Goal: Information Seeking & Learning: Learn about a topic

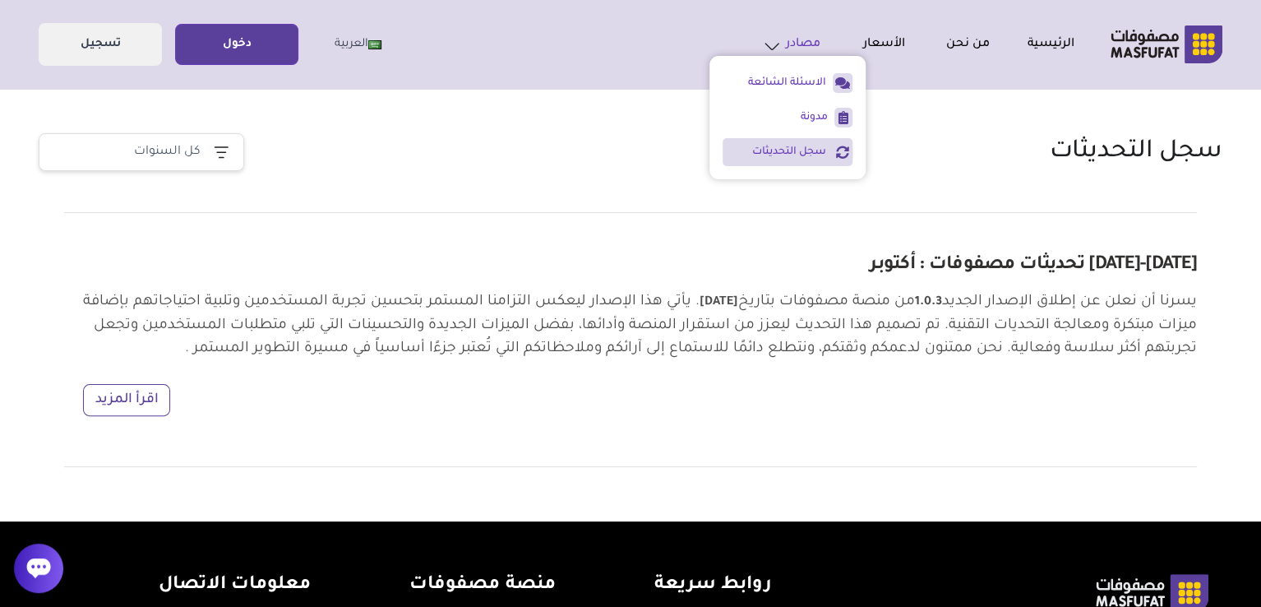
click at [813, 53] on link "مصادر" at bounding box center [778, 44] width 85 height 23
click at [825, 83] on link "الاسئلة الشائعة" at bounding box center [775, 83] width 104 height 15
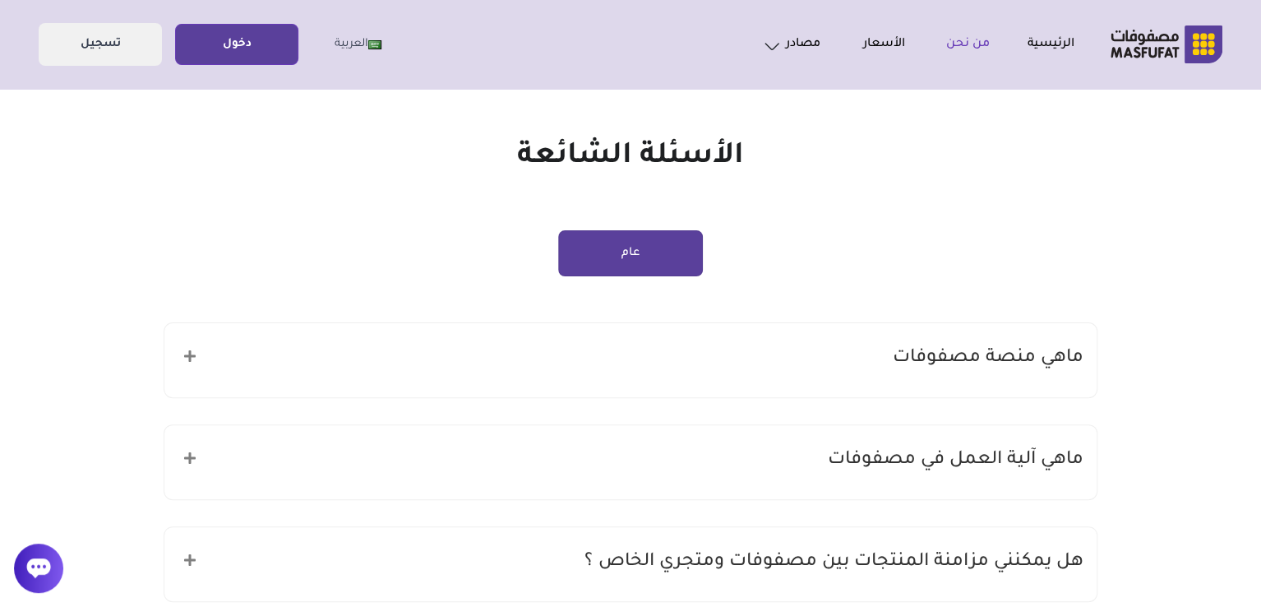
click at [964, 41] on link "من نحن" at bounding box center [947, 45] width 85 height 20
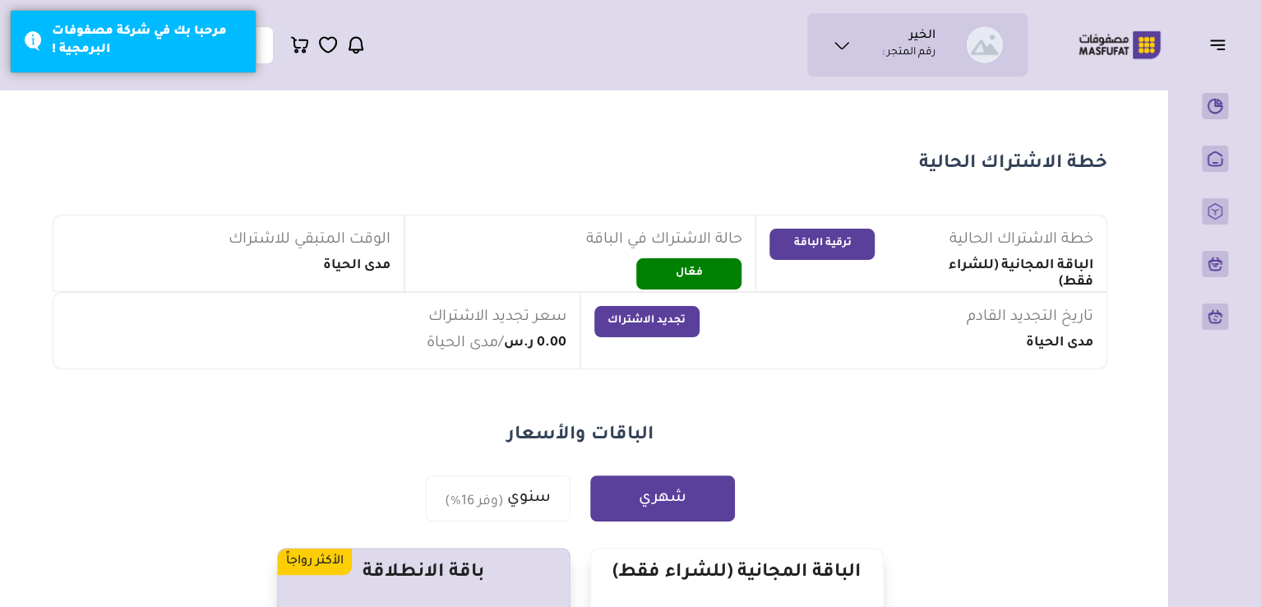
click at [846, 45] on icon at bounding box center [842, 45] width 20 height 20
